Goal: Transaction & Acquisition: Book appointment/travel/reservation

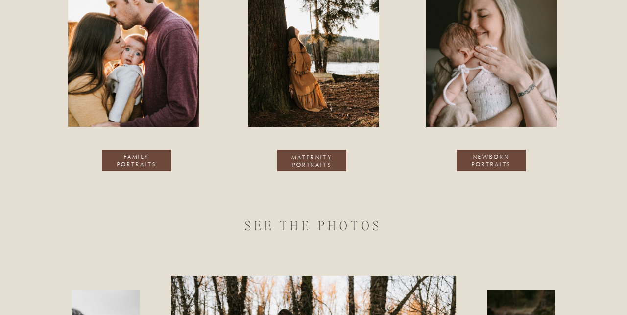
scroll to position [591, 0]
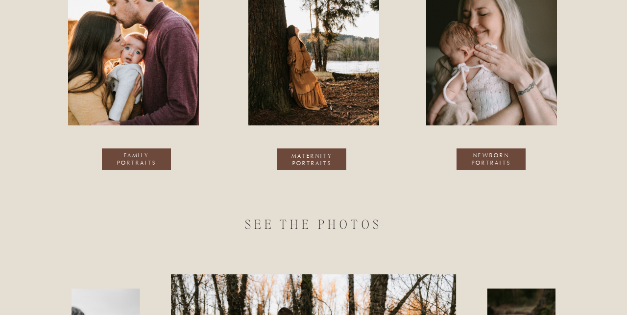
click at [316, 155] on p "maternity portraits" at bounding box center [312, 160] width 55 height 15
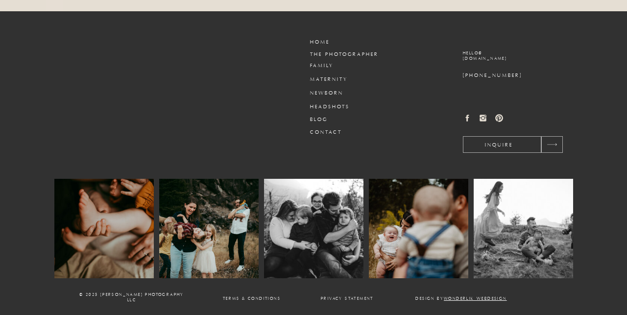
scroll to position [2508, 0]
click at [329, 76] on h3 "maternity" at bounding box center [333, 79] width 47 height 7
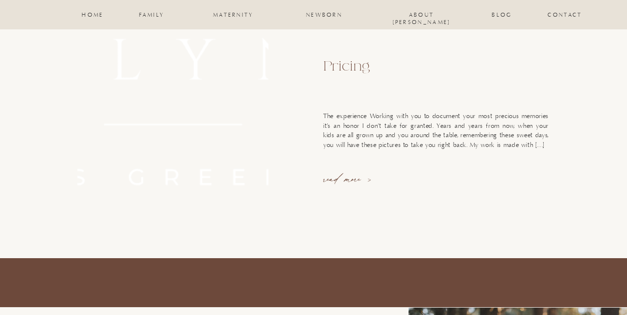
scroll to position [370, 0]
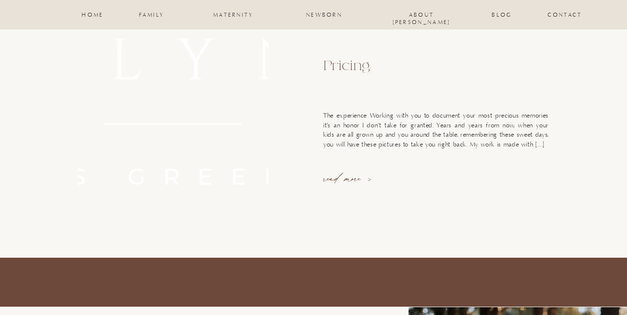
click at [344, 67] on h2 "Pricing" at bounding box center [439, 66] width 232 height 18
click at [349, 178] on p "read more >" at bounding box center [358, 178] width 70 height 14
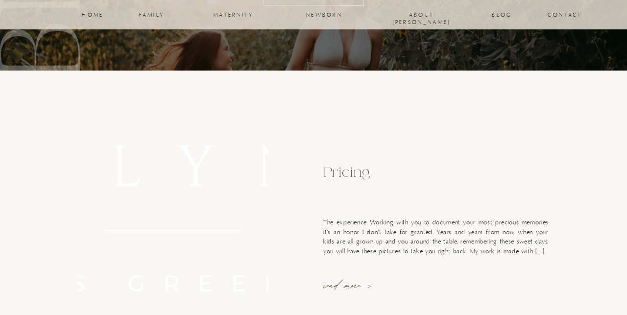
scroll to position [268, 0]
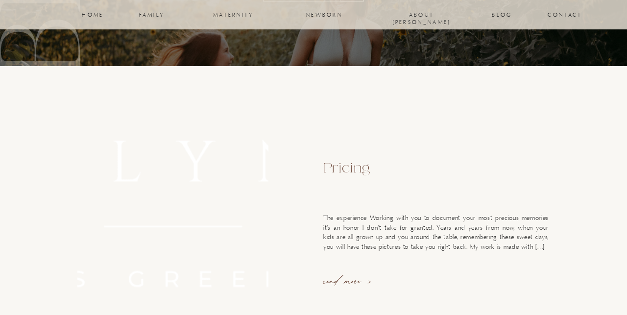
click at [341, 175] on h2 "Pricing" at bounding box center [439, 168] width 232 height 18
click at [365, 239] on p "The experience Working with you to document your most precious memories it’s an…" at bounding box center [435, 233] width 225 height 38
click at [530, 245] on p "The experience Working with you to document your most precious memories it’s an…" at bounding box center [435, 233] width 225 height 38
click at [347, 281] on p "read more >" at bounding box center [358, 280] width 70 height 14
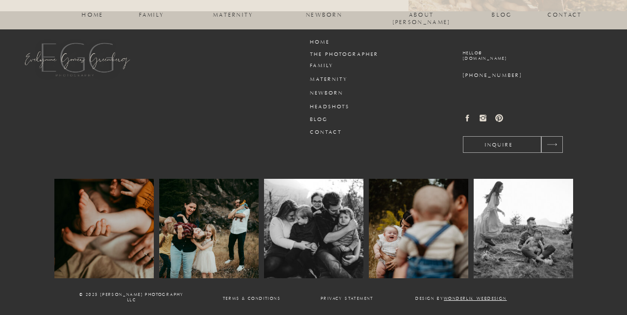
scroll to position [984, 0]
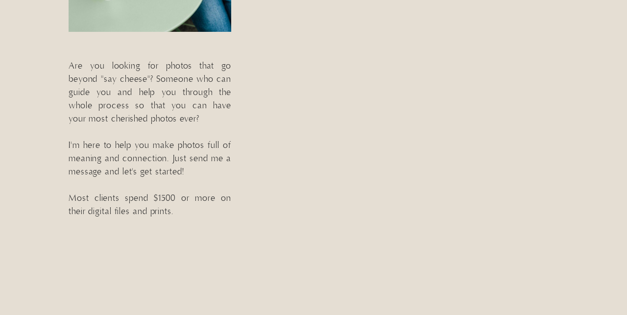
scroll to position [336, 0]
